Goal: Task Accomplishment & Management: Complete application form

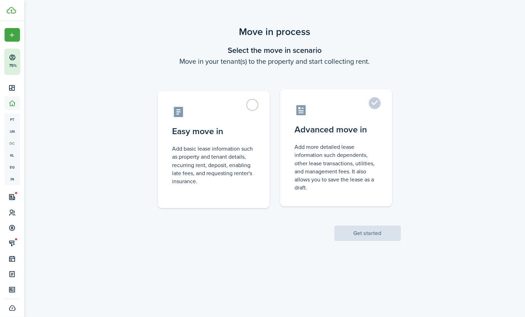
click at [306, 158] on control-radio-card-description "Add more detailed lease information such dependents, other lease transactions, …" at bounding box center [336, 167] width 83 height 49
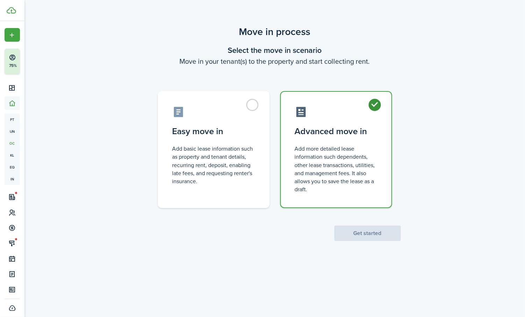
radio input "true"
drag, startPoint x: 359, startPoint y: 230, endPoint x: 366, endPoint y: 228, distance: 7.1
click at [359, 230] on button "Get started" at bounding box center [368, 232] width 67 height 15
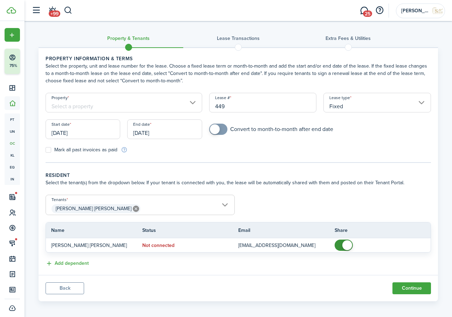
click at [153, 102] on input "Property" at bounding box center [124, 103] width 156 height 20
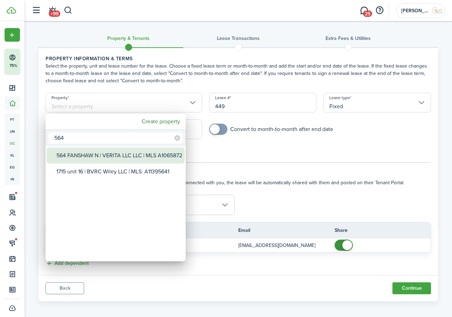
type input "564"
click at [113, 155] on div "564 FANSHAW N | VERITA LLC LLC | MLS A1065872" at bounding box center [118, 155] width 124 height 16
type input "564 FANSHAW N | VERITA LLC LLC | MLS A1065872"
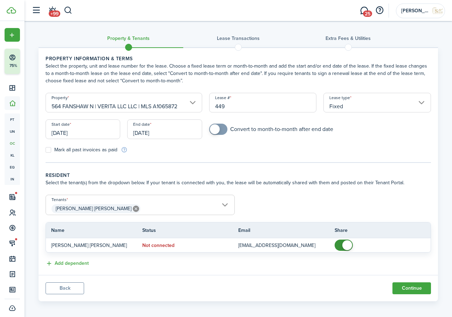
click at [88, 132] on input "[DATE]" at bounding box center [83, 129] width 75 height 20
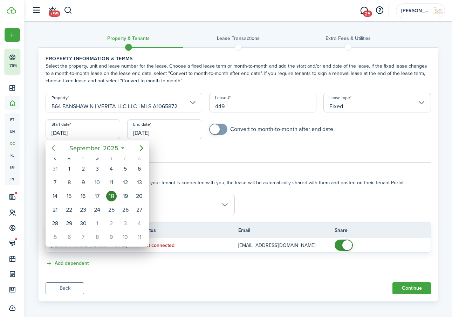
click at [53, 151] on icon "Previous page" at bounding box center [53, 148] width 8 height 8
click at [74, 197] on div "11" at bounding box center [69, 196] width 11 height 11
type input "[DATE]"
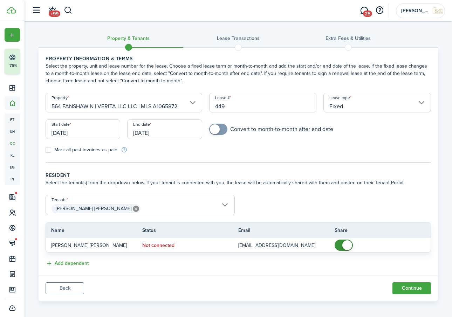
click at [163, 134] on input "[DATE]" at bounding box center [164, 129] width 75 height 20
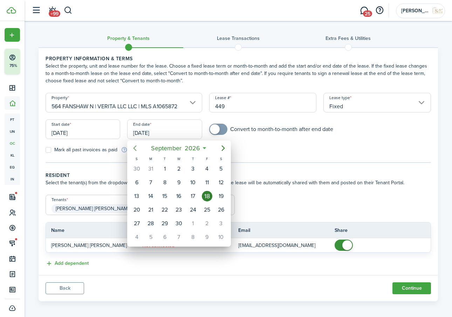
click at [137, 149] on icon "Previous page" at bounding box center [135, 148] width 8 height 8
click at [210, 197] on div "14" at bounding box center [207, 196] width 11 height 11
type input "[DATE]"
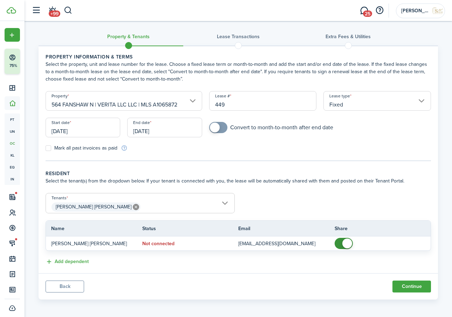
scroll to position [3, 0]
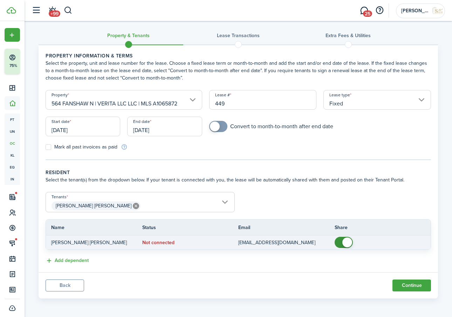
checkbox input "false"
click at [344, 241] on span at bounding box center [347, 242] width 10 height 10
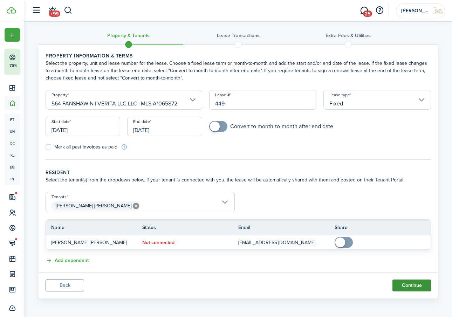
click at [413, 285] on button "Continue" at bounding box center [411, 285] width 39 height 12
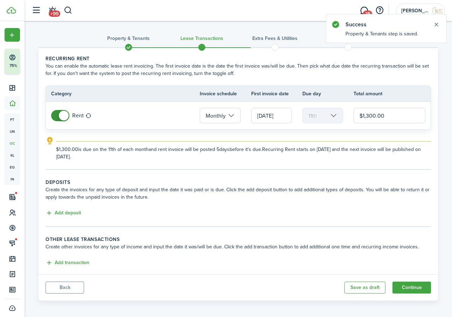
drag, startPoint x: 396, startPoint y: 117, endPoint x: 333, endPoint y: 110, distance: 63.7
click at [334, 110] on tr "Rent Monthly [DATE] 11th $1,300.00" at bounding box center [238, 115] width 384 height 27
type input "$1,600.00"
click at [330, 202] on lease-classic-deposit "Deposits Create the invoices for any type of deposit and input the date it was …" at bounding box center [238, 198] width 385 height 39
click at [70, 214] on button "Add deposit" at bounding box center [63, 213] width 35 height 8
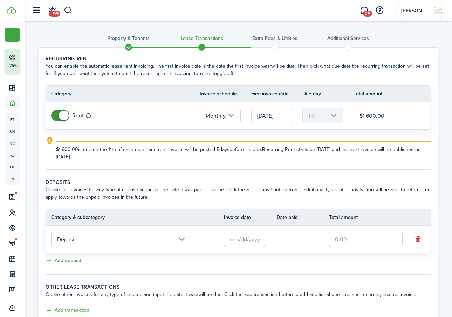
click at [348, 240] on input "text" at bounding box center [366, 238] width 74 height 15
type input "$1,600.00"
click at [180, 237] on input "Deposit" at bounding box center [121, 238] width 140 height 15
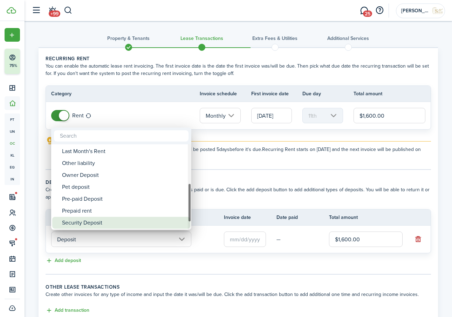
click at [108, 221] on div "Security Deposit" at bounding box center [124, 223] width 124 height 12
type input "Deposit / Security Deposit"
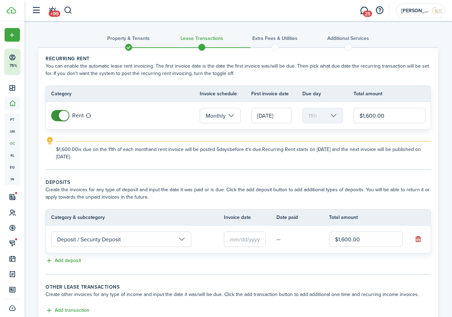
click at [239, 239] on input "text" at bounding box center [245, 238] width 42 height 15
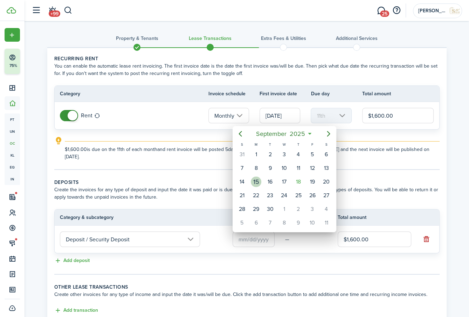
click at [256, 181] on div "15" at bounding box center [256, 181] width 11 height 11
type input "[DATE]"
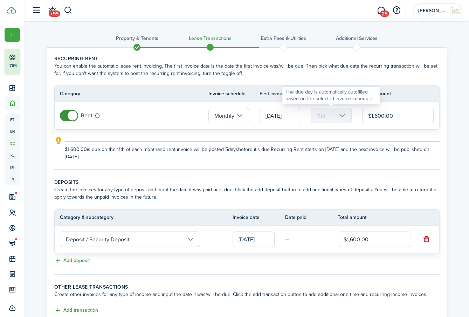
click at [341, 113] on mbsc-scroller "11th" at bounding box center [331, 115] width 41 height 15
click at [340, 114] on mbsc-scroller "11th" at bounding box center [331, 115] width 41 height 15
click at [288, 113] on input "[DATE]" at bounding box center [279, 115] width 41 height 15
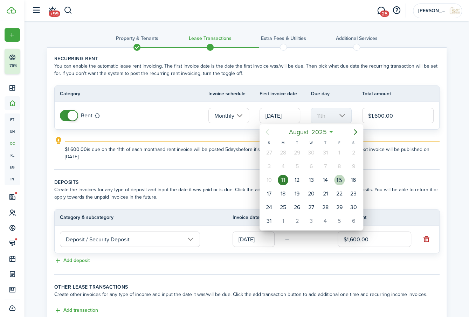
click at [339, 179] on div "15" at bounding box center [339, 180] width 11 height 11
type input "[DATE]"
type input "15th"
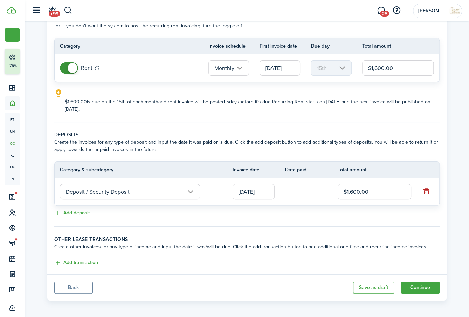
scroll to position [49, 0]
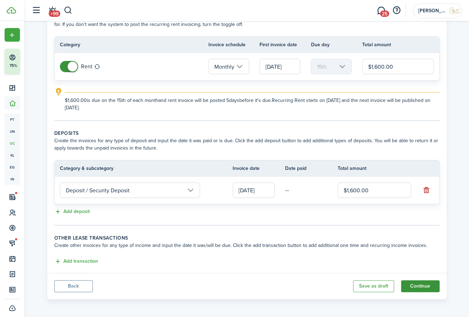
click at [417, 284] on button "Continue" at bounding box center [420, 286] width 39 height 12
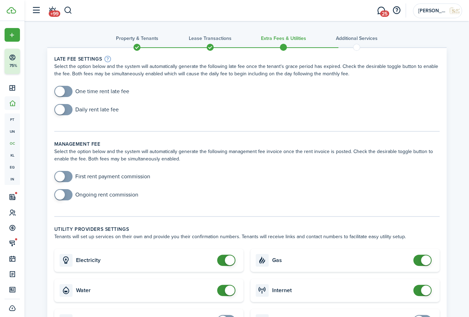
checkbox input "true"
click at [62, 196] on span at bounding box center [60, 195] width 10 height 10
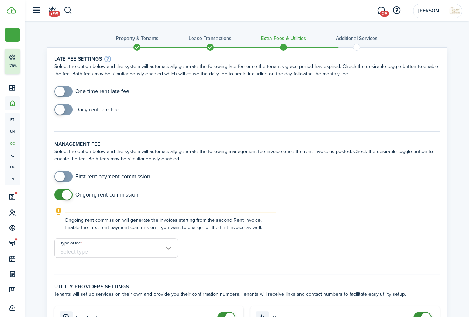
click at [103, 248] on input "Type of fee" at bounding box center [116, 248] width 124 height 20
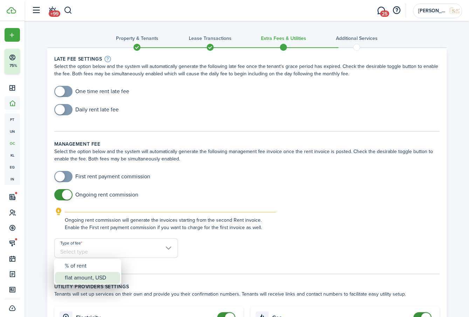
click at [91, 276] on div "flat amount, USD" at bounding box center [90, 278] width 51 height 12
type input "flat amount, USD"
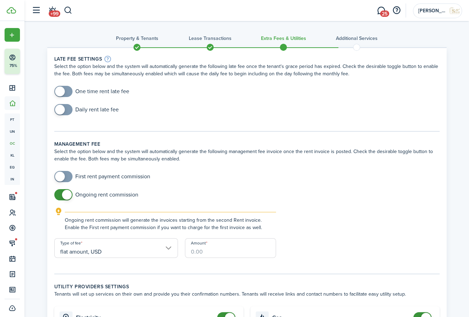
click at [206, 255] on input "Amount" at bounding box center [230, 248] width 91 height 20
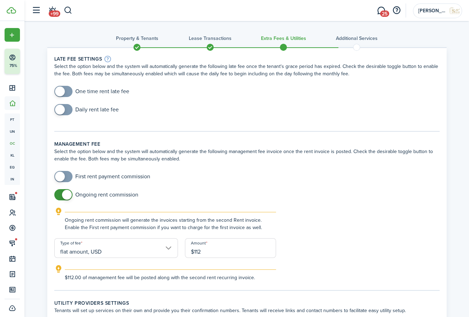
type input "$112.00"
click at [340, 212] on div "Ongoing rent commission will generate the invoices starting from the second Ren…" at bounding box center [246, 222] width 399 height 31
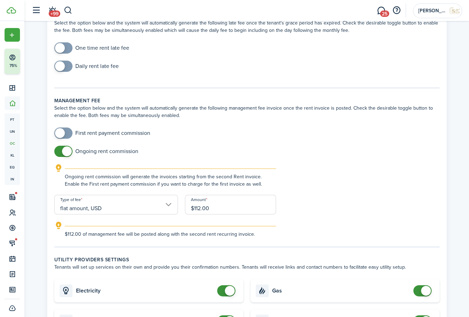
scroll to position [198, 0]
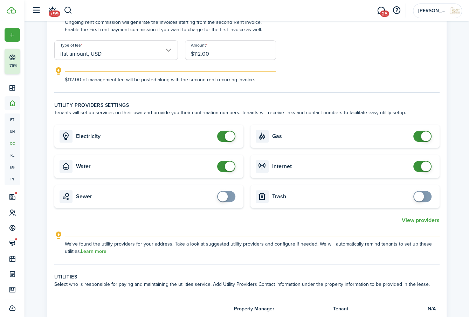
click at [229, 196] on span at bounding box center [226, 196] width 7 height 11
checkbox input "false"
click at [228, 197] on span at bounding box center [230, 196] width 10 height 10
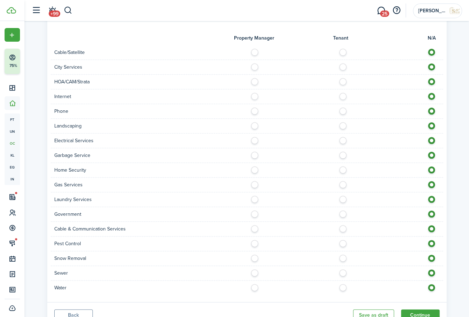
scroll to position [496, 0]
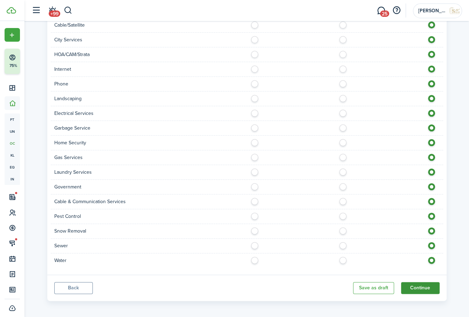
click at [422, 284] on button "Continue" at bounding box center [420, 288] width 39 height 12
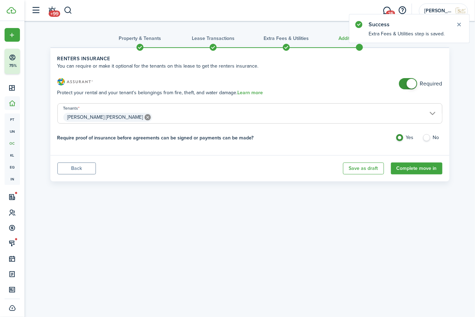
checkbox input "false"
click at [413, 86] on span at bounding box center [412, 84] width 10 height 10
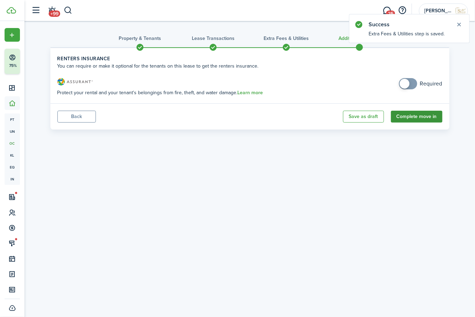
click at [408, 115] on button "Complete move in" at bounding box center [416, 117] width 51 height 12
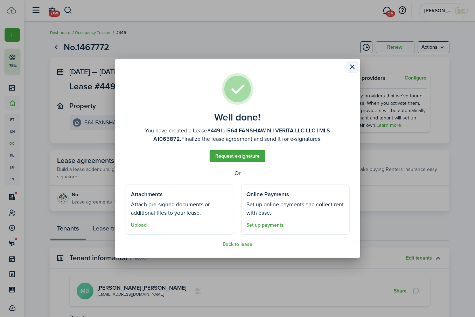
click at [351, 67] on button "Close modal" at bounding box center [353, 67] width 12 height 12
